Goal: Task Accomplishment & Management: Manage account settings

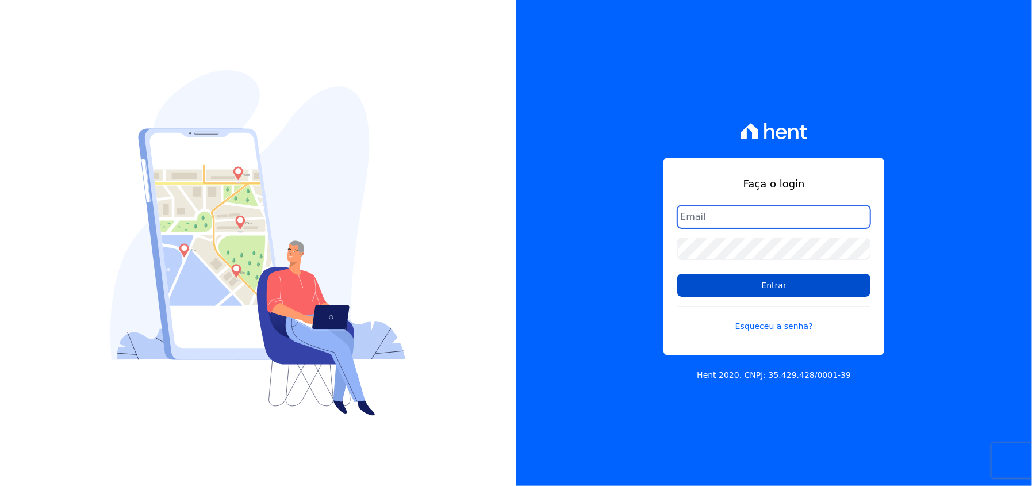
type input "contato@condominioalexandria.com.br"
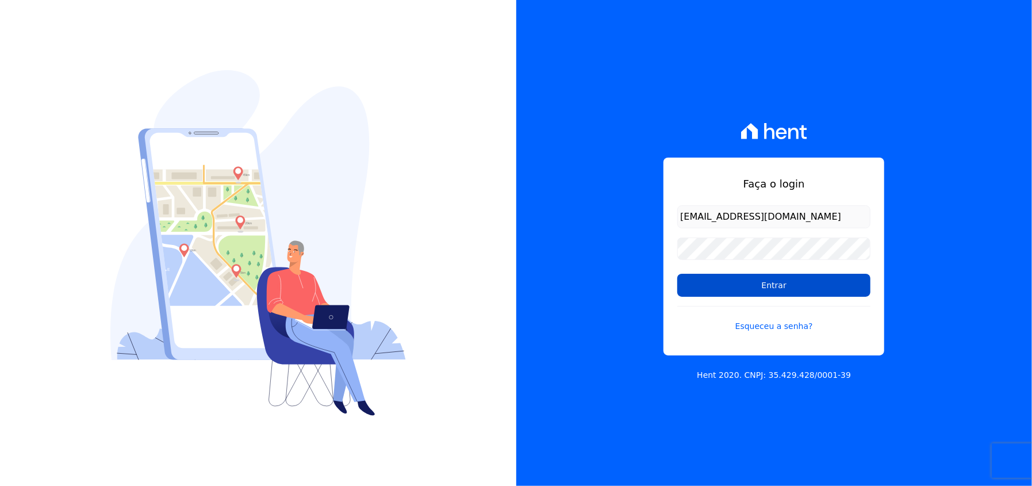
click at [763, 289] on input "Entrar" at bounding box center [773, 285] width 193 height 23
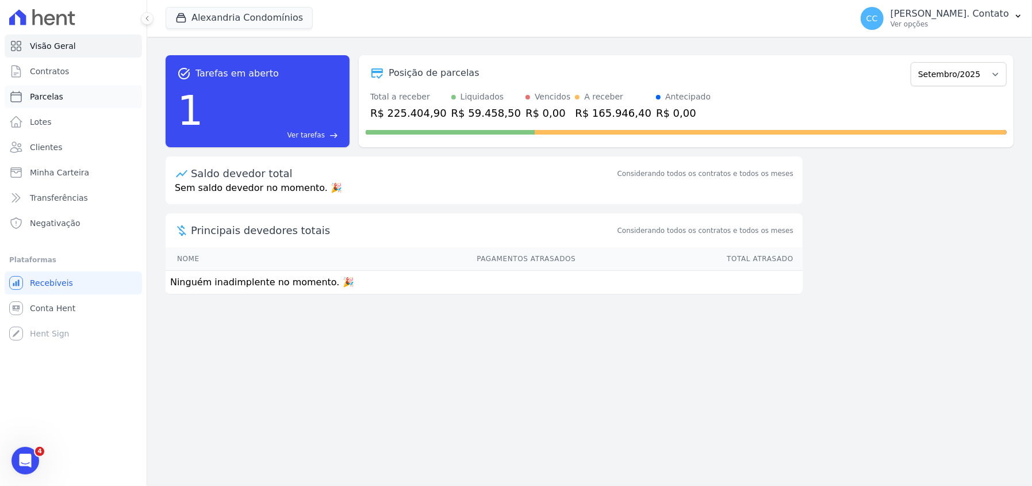
click at [55, 97] on span "Parcelas" at bounding box center [46, 96] width 33 height 11
select select
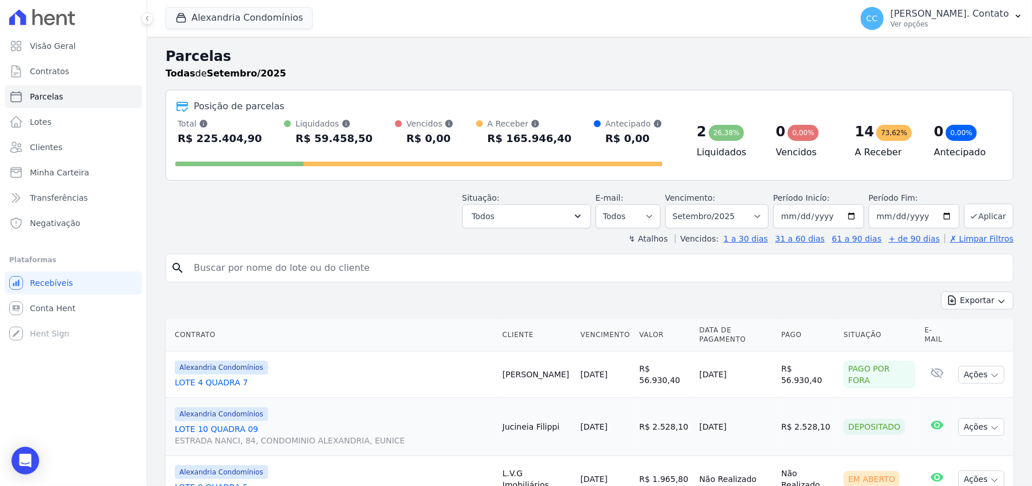
click at [281, 268] on input "search" at bounding box center [598, 267] width 822 height 23
type input "[PERSON_NAME]"
select select
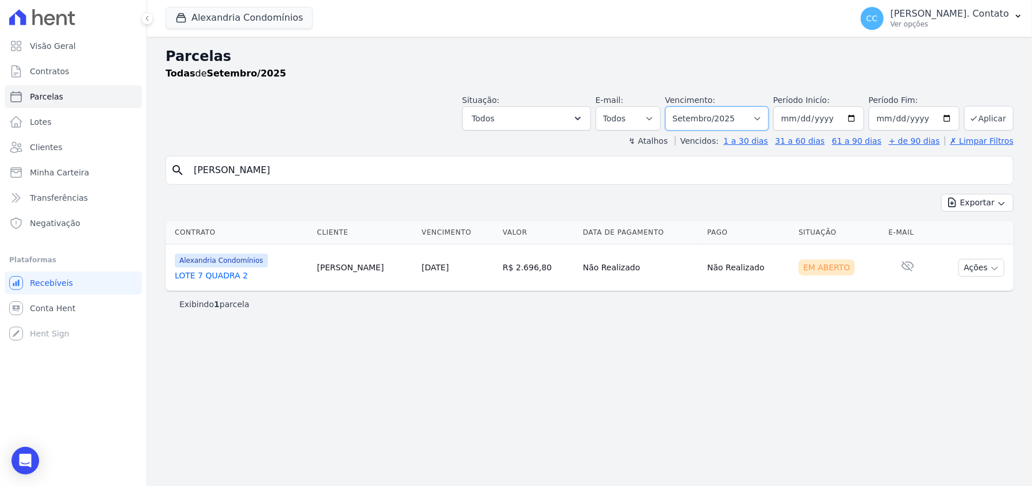
click at [769, 115] on select "Filtrar por período ──────── Todos os meses Março/2023 Abril/2023 Maio/2023 Jun…" at bounding box center [716, 118] width 103 height 24
select select "08/2025"
click at [682, 106] on select "Filtrar por período ──────── Todos os meses Março/2023 Abril/2023 Maio/2023 Jun…" at bounding box center [716, 118] width 103 height 24
select select
click at [244, 166] on input "[PERSON_NAME]" at bounding box center [598, 170] width 822 height 23
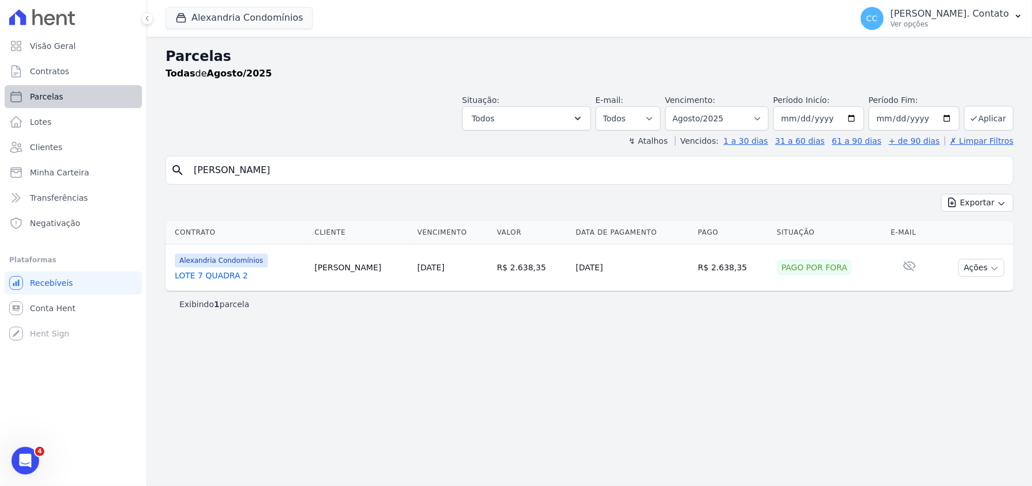
type input "[PERSON_NAME]"
click at [52, 94] on span "Parcelas" at bounding box center [46, 96] width 33 height 11
select select
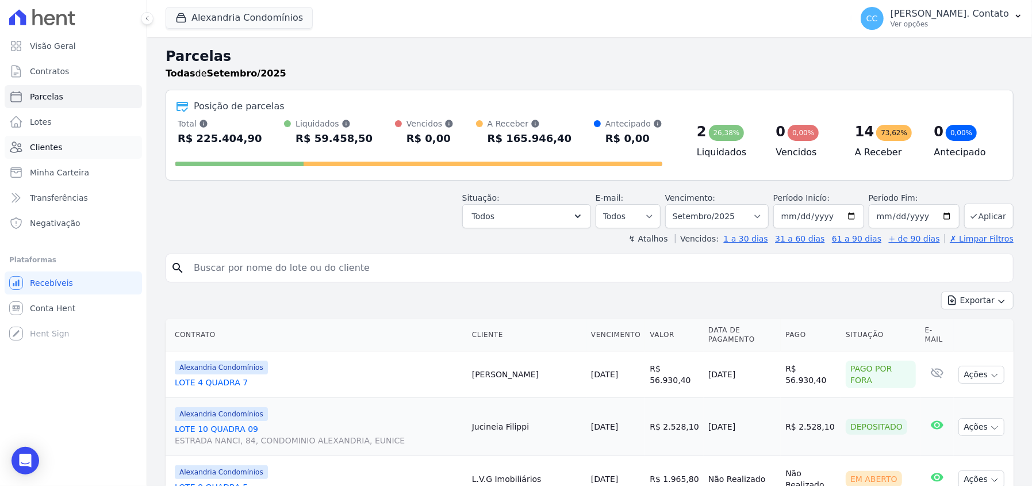
click at [51, 147] on span "Clientes" at bounding box center [46, 146] width 32 height 11
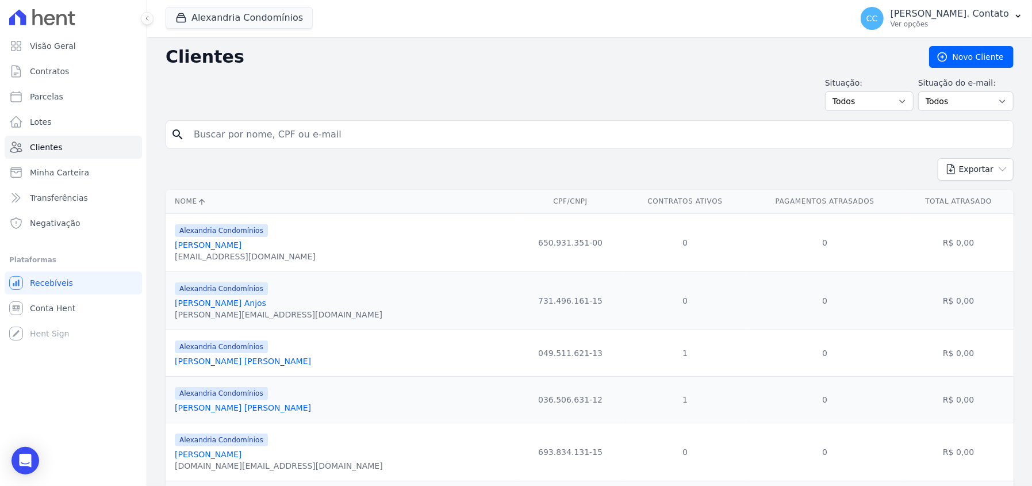
click at [270, 132] on input "search" at bounding box center [598, 134] width 822 height 23
type input "[PERSON_NAME]"
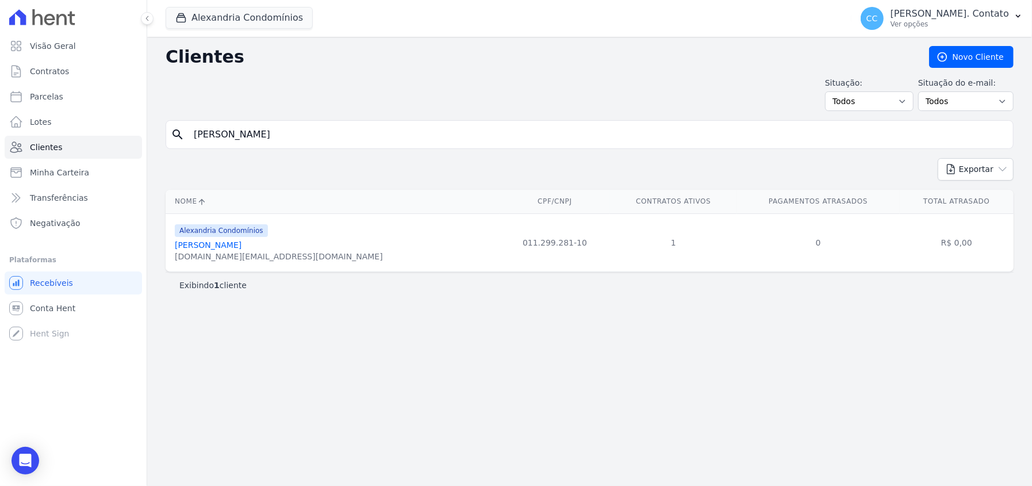
click at [196, 244] on link "[PERSON_NAME]" at bounding box center [208, 244] width 67 height 9
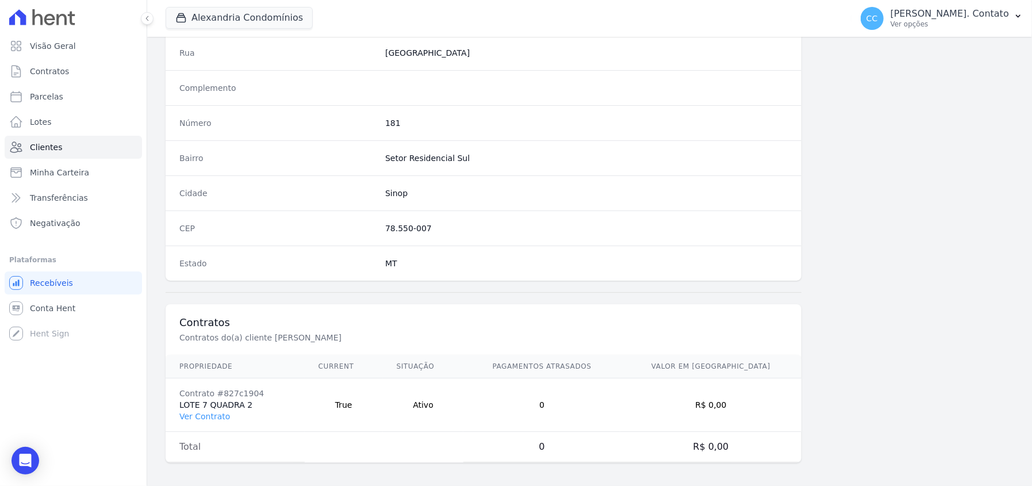
scroll to position [588, 0]
click at [198, 412] on link "Ver Contrato" at bounding box center [204, 413] width 51 height 9
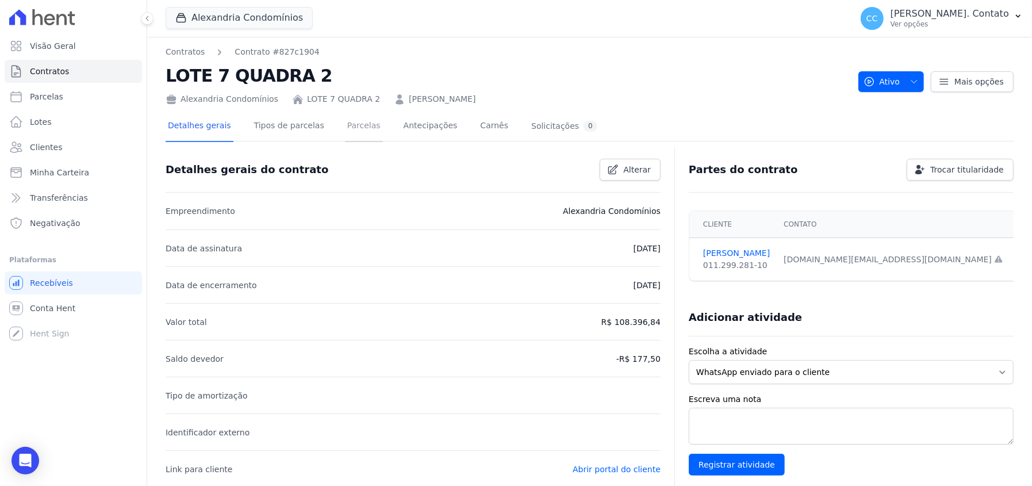
click at [348, 121] on link "Parcelas" at bounding box center [364, 127] width 38 height 30
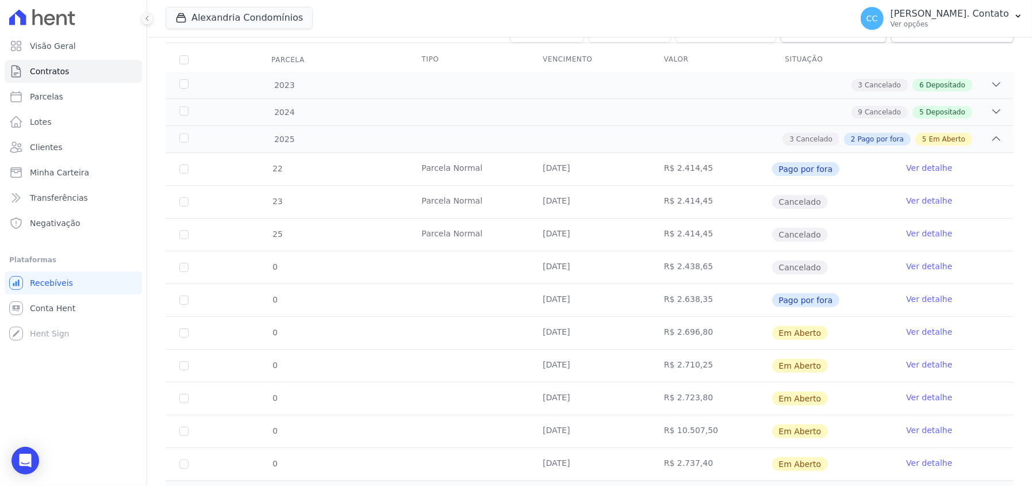
scroll to position [172, 0]
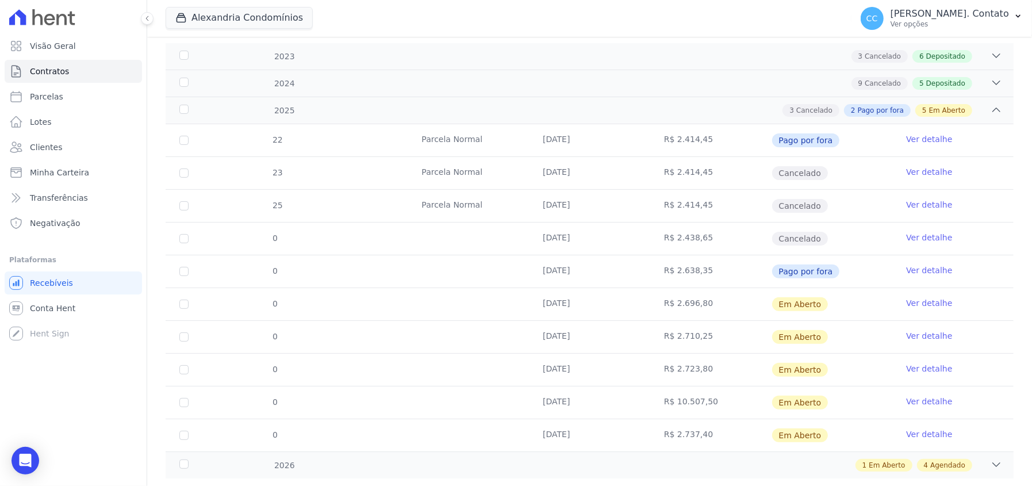
click at [919, 267] on link "Ver detalhe" at bounding box center [929, 269] width 46 height 11
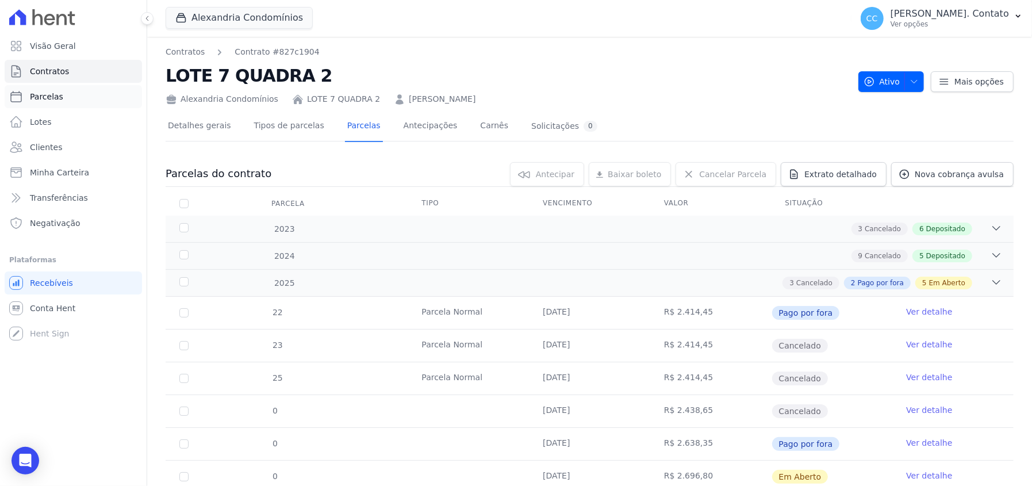
click at [53, 94] on span "Parcelas" at bounding box center [46, 96] width 33 height 11
select select
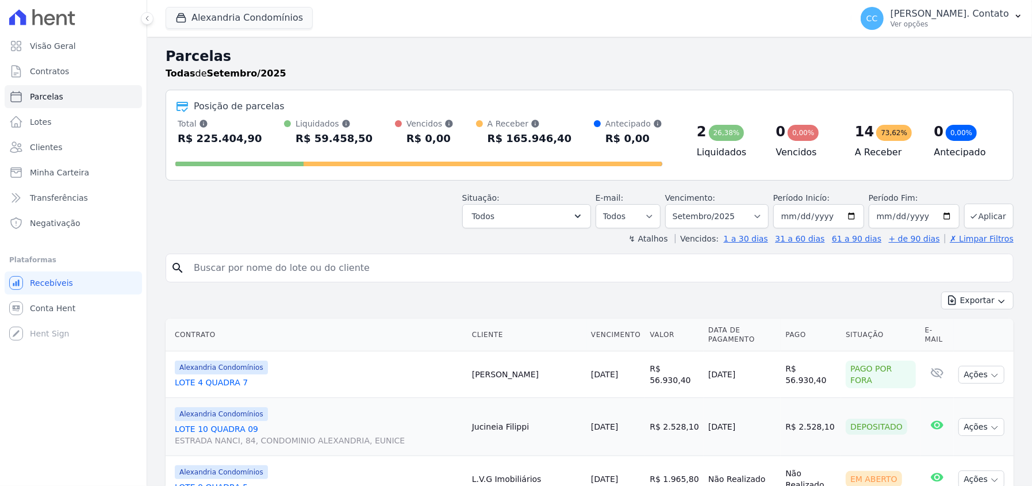
select select
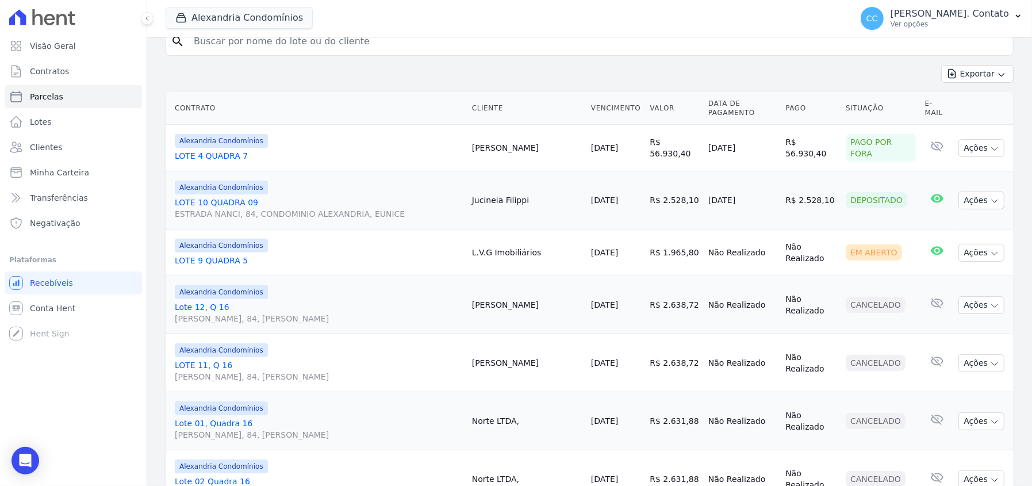
scroll to position [229, 0]
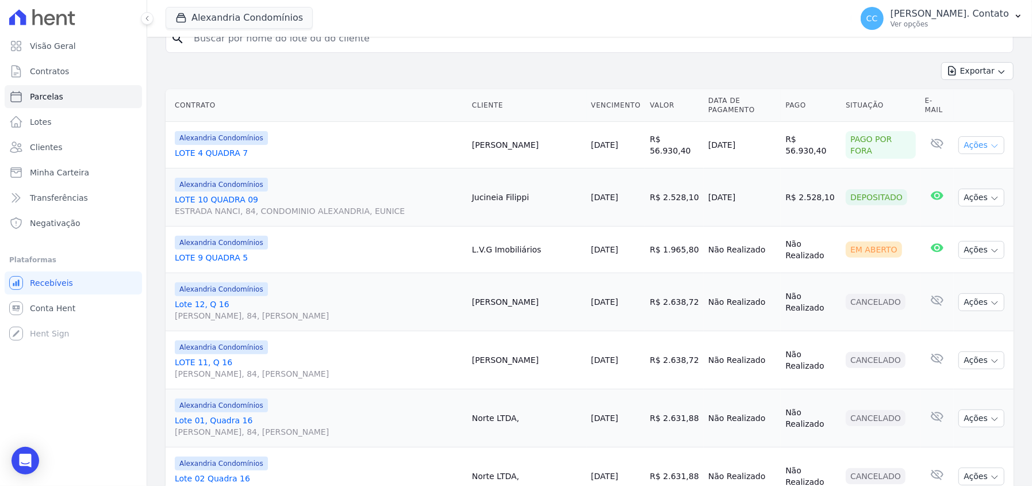
click at [968, 142] on button "Ações" at bounding box center [981, 145] width 46 height 18
click at [895, 255] on td "Em Aberto" at bounding box center [880, 250] width 79 height 47
click at [958, 247] on button "Ações" at bounding box center [981, 250] width 46 height 18
click at [942, 329] on link "Liquidação Manual" at bounding box center [977, 339] width 110 height 21
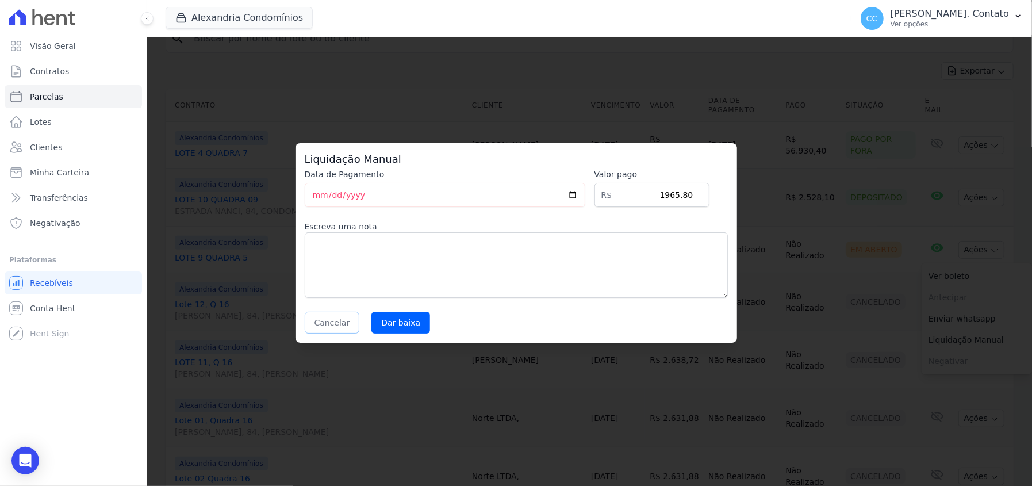
click at [320, 325] on button "Cancelar" at bounding box center [332, 323] width 55 height 22
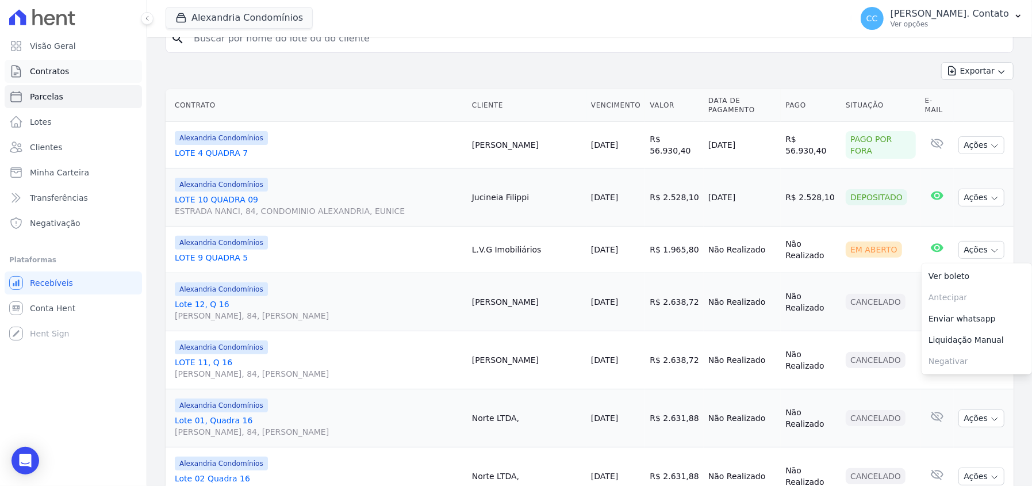
click at [51, 66] on span "Contratos" at bounding box center [49, 71] width 39 height 11
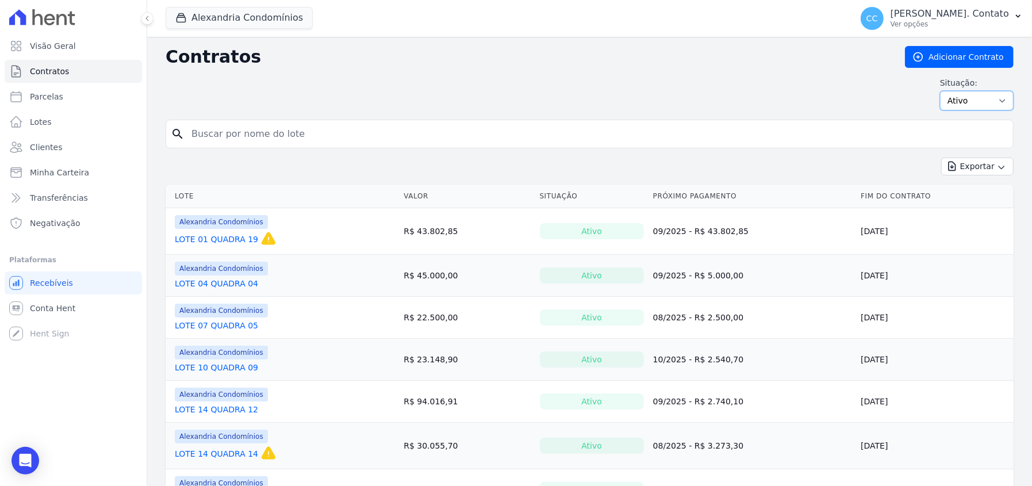
click at [991, 102] on select "Ativo Todos Pausado Distratado Rascunho Expirado Encerrado" at bounding box center [977, 101] width 74 height 20
click at [940, 91] on select "Ativo Todos Pausado Distratado Rascunho Expirado Encerrado" at bounding box center [977, 101] width 74 height 20
